Goal: Task Accomplishment & Management: Manage account settings

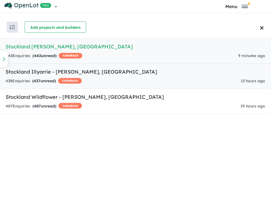
click at [51, 71] on h5 "Stockland Illyarrie - [GEOGRAPHIC_DATA] , [GEOGRAPHIC_DATA]" at bounding box center [136, 72] width 260 height 8
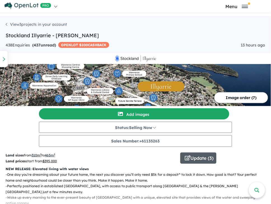
click at [192, 159] on button "Update ( 3 )" at bounding box center [198, 157] width 36 height 11
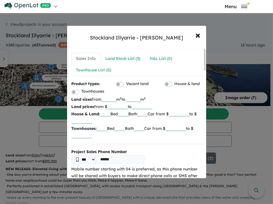
click at [124, 64] on nav "Sales Info Land Stock List ( 3 ) H&L List ( 0 ) Townhouse List ( 0 )" at bounding box center [138, 64] width 133 height 23
click at [126, 56] on div "Land Stock List ( 3 )" at bounding box center [123, 58] width 35 height 7
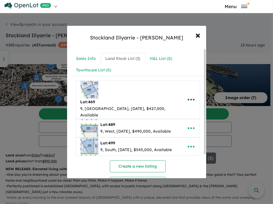
click at [189, 95] on icon "button" at bounding box center [191, 99] width 8 height 8
click at [174, 121] on link "Remove" at bounding box center [178, 126] width 41 height 13
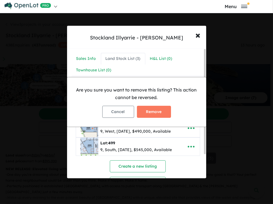
click at [174, 109] on div "Cancel Remove" at bounding box center [137, 111] width 130 height 21
click at [159, 114] on button "Remove" at bounding box center [154, 112] width 34 height 12
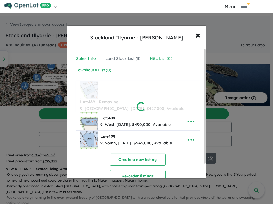
click at [188, 107] on div at bounding box center [136, 102] width 273 height 204
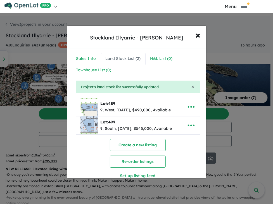
click at [188, 107] on icon "button" at bounding box center [191, 107] width 8 height 8
click at [165, 136] on link "Remove" at bounding box center [178, 133] width 41 height 13
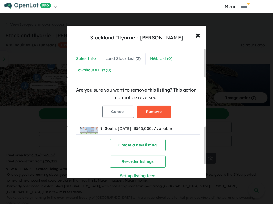
click at [161, 109] on button "Remove" at bounding box center [154, 112] width 34 height 12
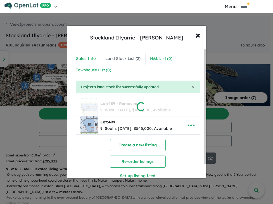
click at [185, 123] on div at bounding box center [136, 102] width 273 height 204
click at [188, 123] on div at bounding box center [136, 102] width 273 height 204
click at [192, 121] on div at bounding box center [136, 102] width 273 height 204
click at [191, 121] on div at bounding box center [136, 102] width 273 height 204
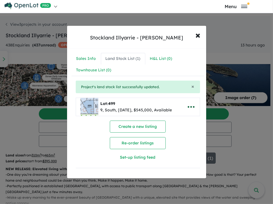
click at [190, 109] on icon "button" at bounding box center [191, 107] width 8 height 8
click at [165, 136] on link "Remove" at bounding box center [178, 133] width 41 height 13
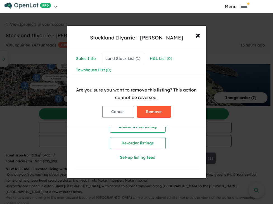
click at [157, 111] on button "Remove" at bounding box center [154, 112] width 34 height 12
